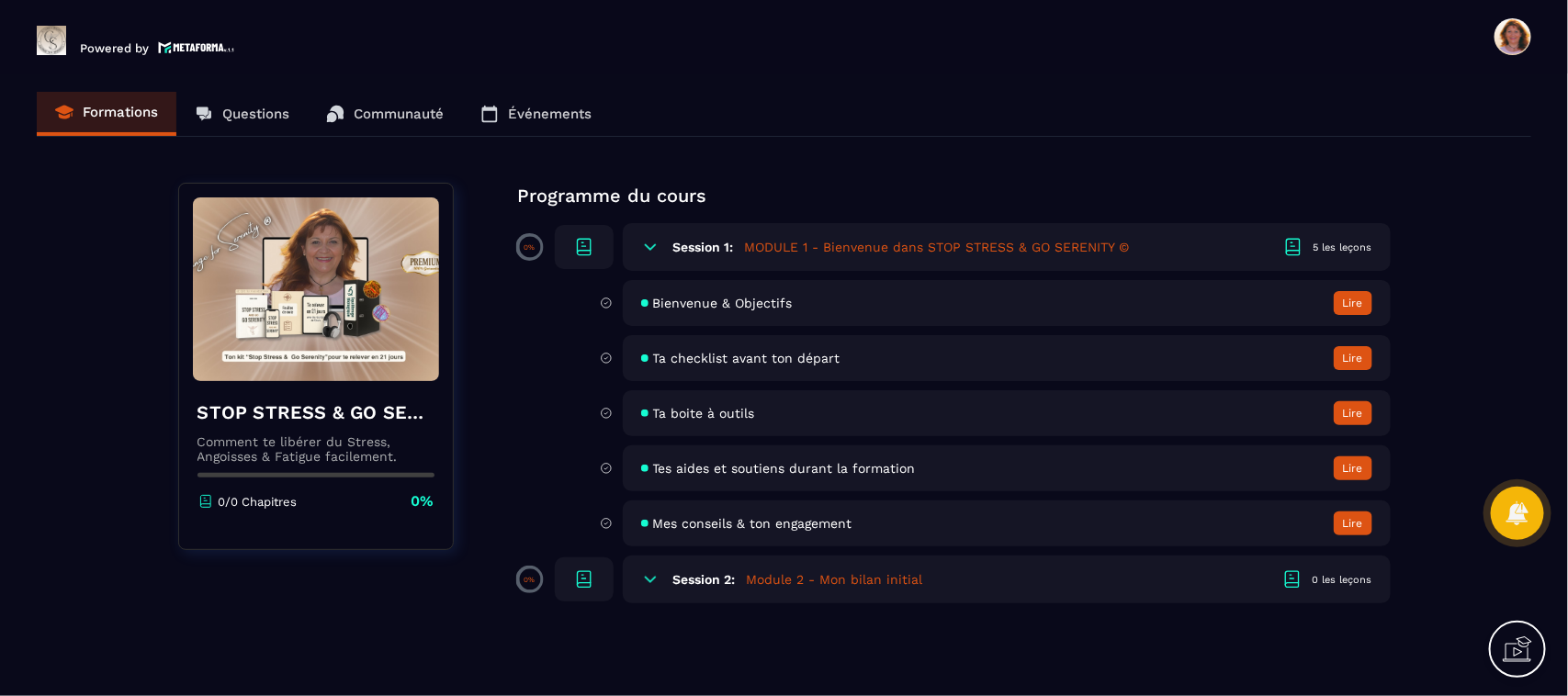
click at [1353, 299] on button "Lire" at bounding box center [1353, 303] width 39 height 24
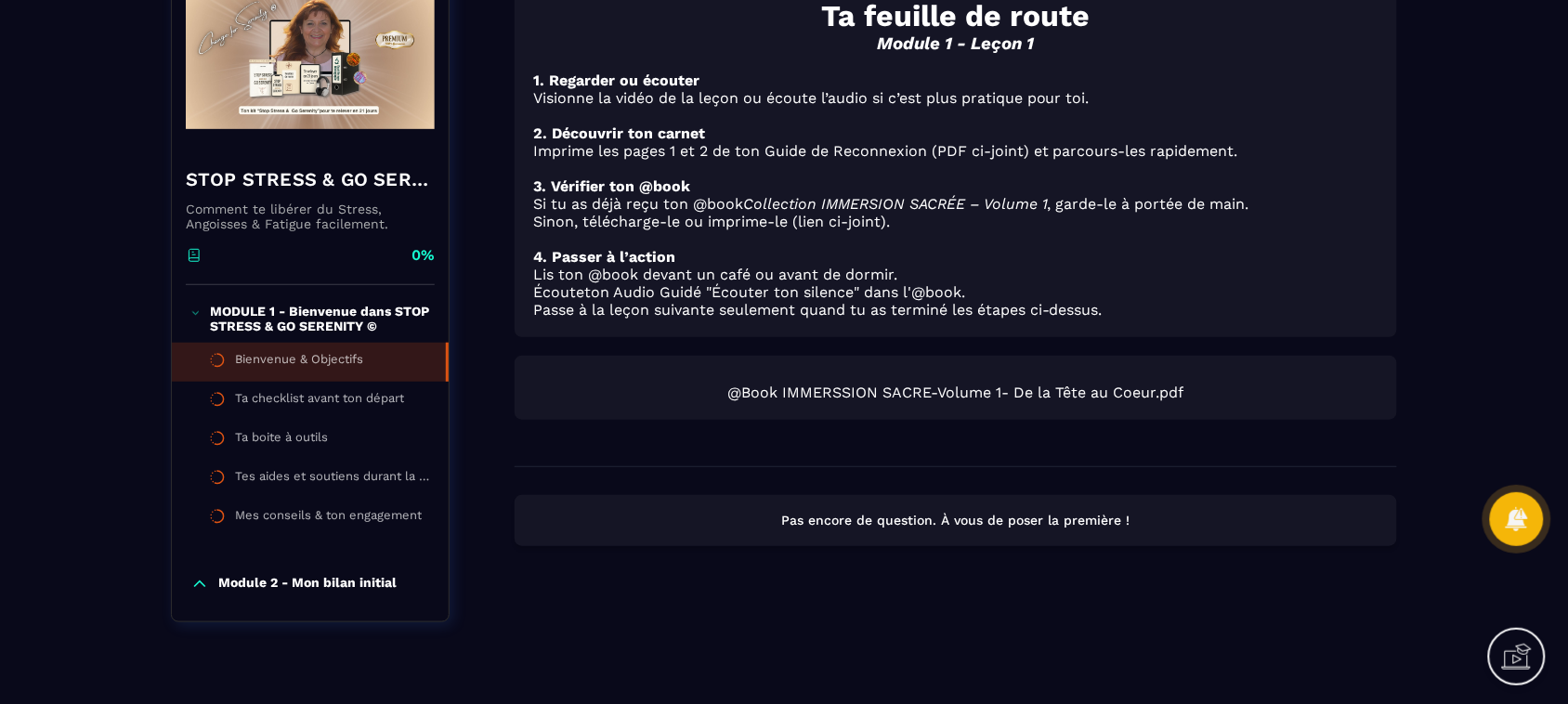
scroll to position [233, 0]
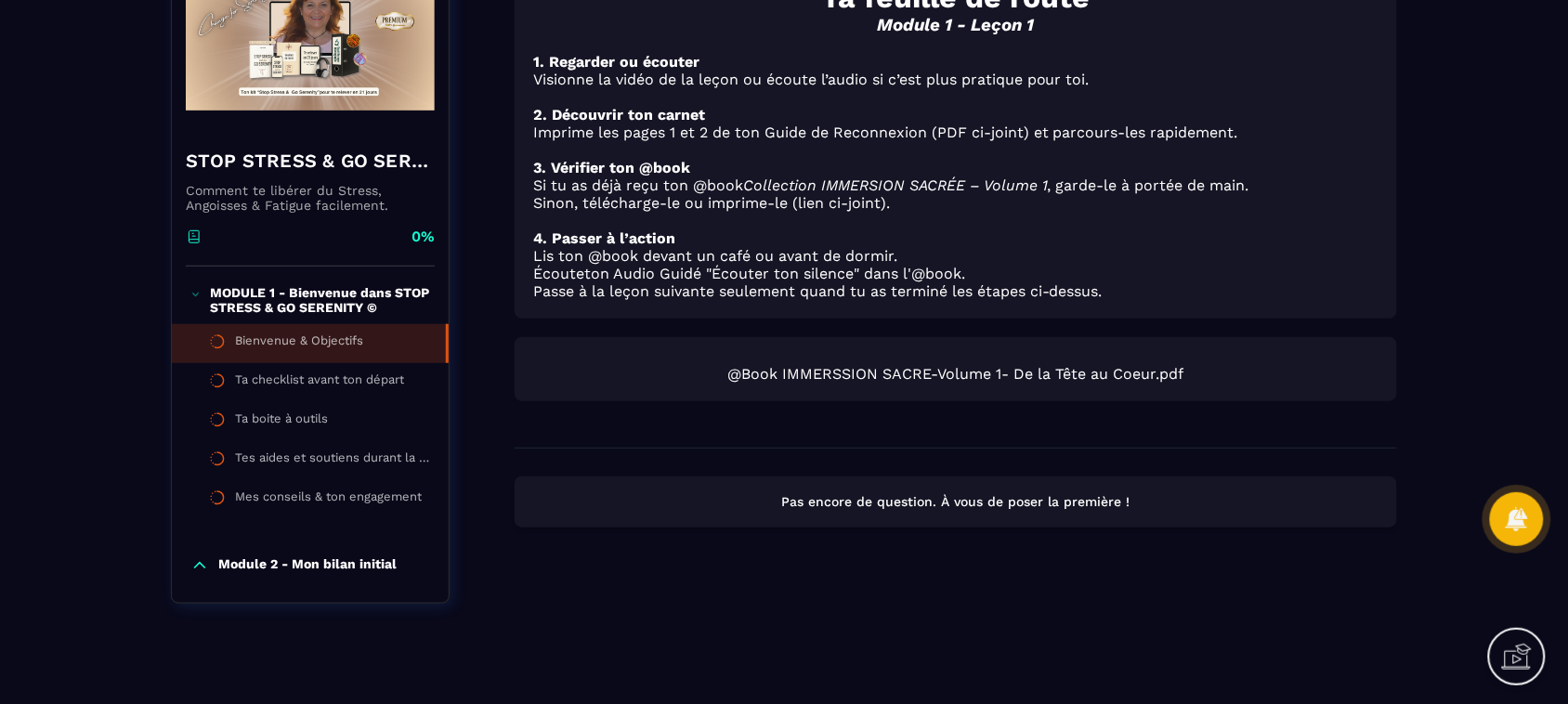
click at [1027, 381] on div "@Book IMMERSSION SACRE-Volume 1- De la Tête au Coeur.pdf" at bounding box center [955, 369] width 883 height 64
click at [1247, 376] on span "@Book IMMERSSION SACRE-Volume 1- De la Tête au Coeur.pdf" at bounding box center [955, 373] width 845 height 18
click at [1115, 365] on span "@Book IMMERSSION SACRE-Volume 1- De la Tête au Coeur.pdf" at bounding box center [955, 373] width 845 height 18
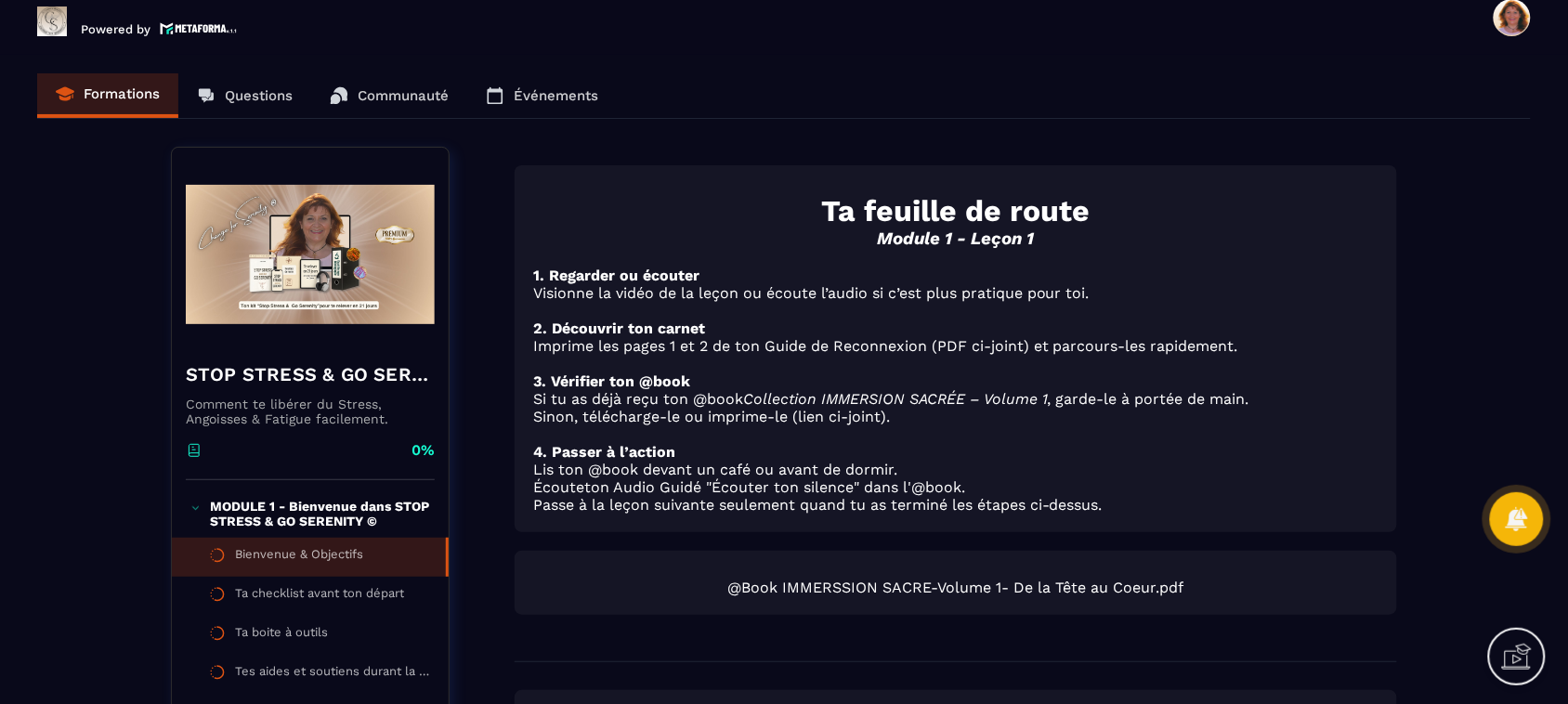
scroll to position [0, 0]
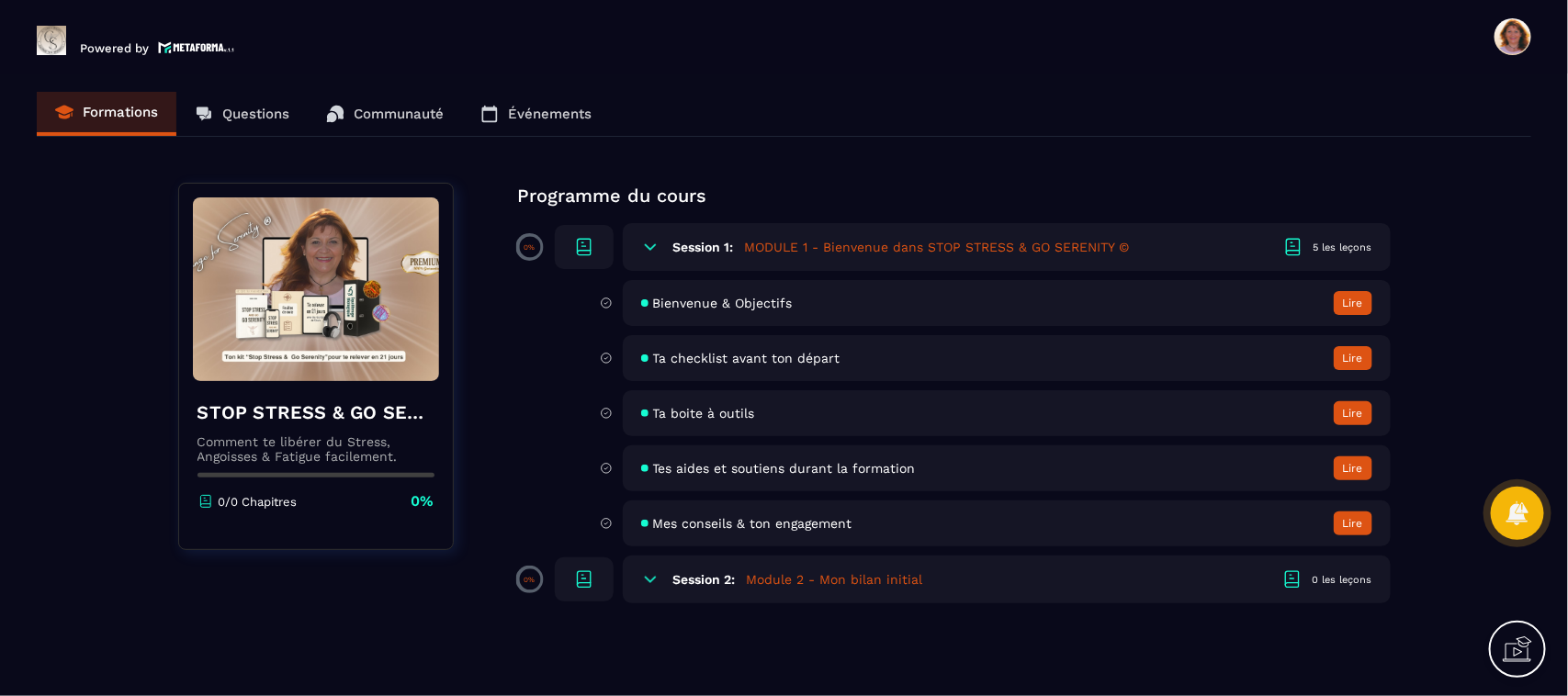
click at [890, 312] on div "Bienvenue & Objectifs Lire" at bounding box center [1007, 302] width 768 height 46
